Goal: Information Seeking & Learning: Learn about a topic

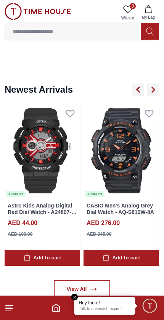
scroll to position [535, 0]
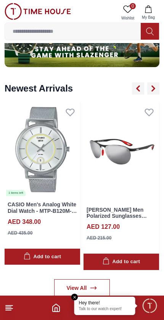
click at [123, 161] on img at bounding box center [120, 151] width 75 height 99
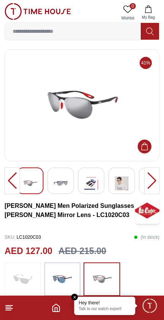
click at [155, 179] on div at bounding box center [151, 180] width 15 height 27
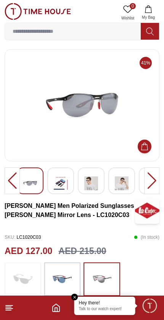
click at [151, 183] on div at bounding box center [151, 180] width 15 height 27
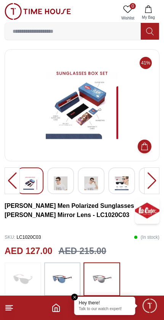
click at [152, 179] on div at bounding box center [151, 180] width 15 height 27
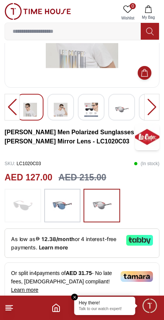
scroll to position [75, 0]
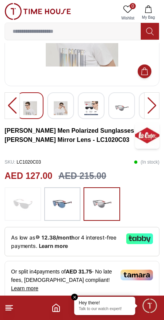
click at [77, 299] on em "Close tooltip" at bounding box center [74, 296] width 7 height 7
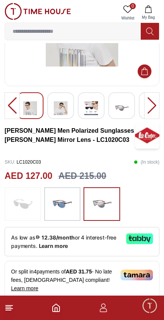
click at [11, 105] on div at bounding box center [12, 105] width 15 height 27
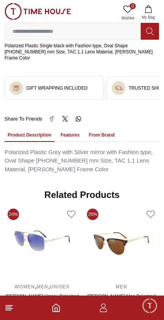
scroll to position [465, 0]
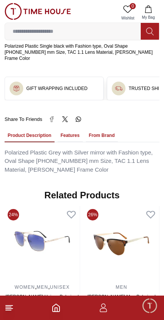
click at [8, 308] on line at bounding box center [9, 308] width 7 height 0
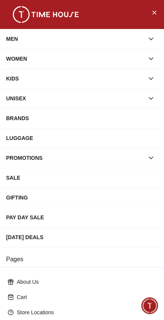
click at [139, 117] on div "BRANDS" at bounding box center [82, 118] width 152 height 14
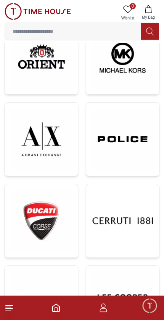
scroll to position [570, 0]
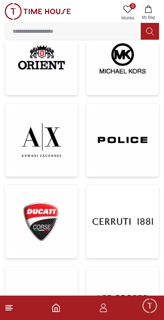
click at [48, 141] on img at bounding box center [41, 139] width 61 height 61
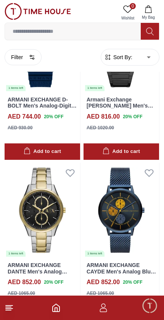
scroll to position [558, 0]
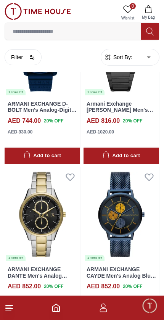
click at [7, 311] on icon at bounding box center [9, 307] width 9 height 9
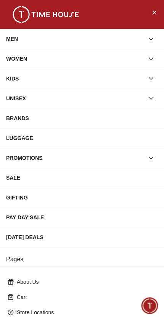
click at [154, 38] on icon "button" at bounding box center [151, 39] width 8 height 8
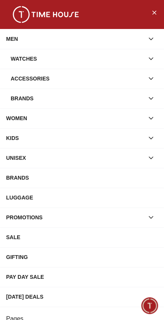
click at [99, 59] on div "Watches" at bounding box center [77, 59] width 133 height 14
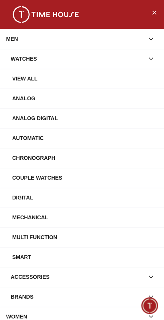
scroll to position [0, 0]
click at [153, 58] on icon "button" at bounding box center [151, 59] width 4 height 2
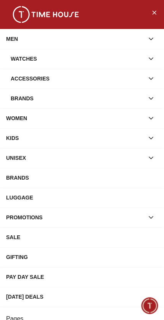
click at [152, 98] on icon "button" at bounding box center [151, 99] width 4 height 2
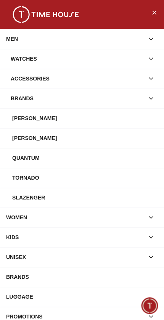
click at [152, 98] on icon "button" at bounding box center [151, 99] width 4 height 2
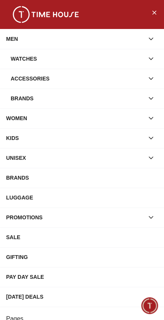
click at [151, 96] on icon "button" at bounding box center [151, 98] width 8 height 8
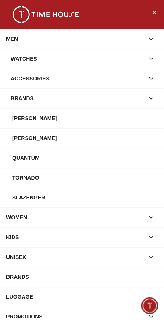
click at [90, 181] on div "Tornado" at bounding box center [85, 178] width 146 height 14
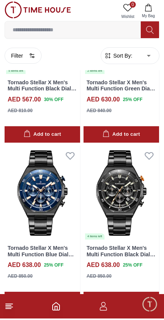
scroll to position [1626, 0]
